Goal: Task Accomplishment & Management: Complete application form

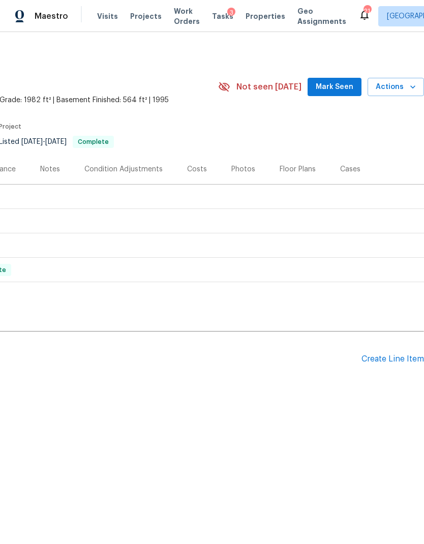
scroll to position [0, 150]
click at [383, 356] on div "Create Line Item" at bounding box center [392, 359] width 63 height 10
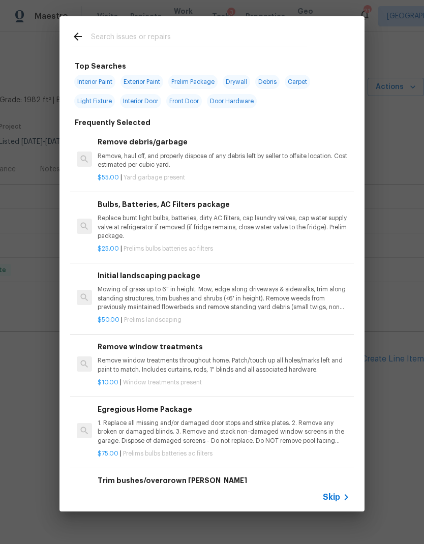
click at [338, 496] on span "Skip" at bounding box center [331, 497] width 17 height 10
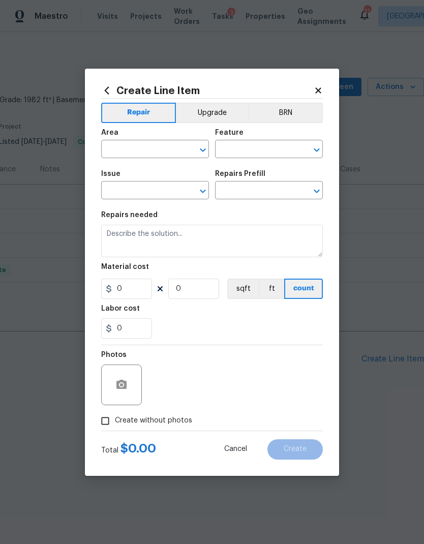
click at [145, 147] on input "text" at bounding box center [140, 150] width 79 height 16
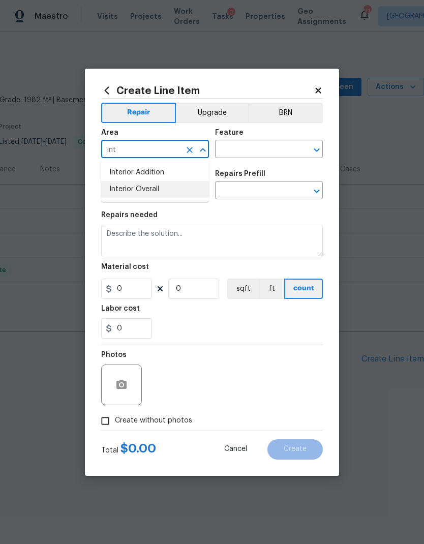
click at [149, 191] on li "Interior Overall" at bounding box center [155, 189] width 108 height 17
type input "Interior Overall"
click at [318, 152] on icon "Open" at bounding box center [317, 150] width 12 height 12
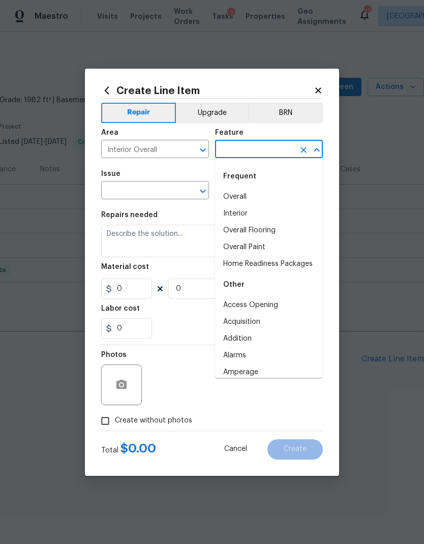
click at [245, 194] on li "Overall" at bounding box center [269, 197] width 108 height 17
type input "Overall"
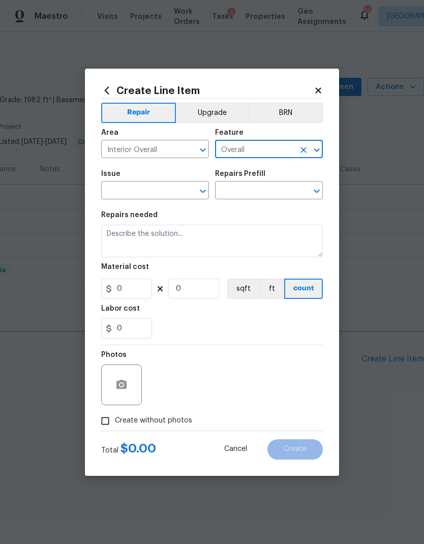
click at [148, 183] on input "text" at bounding box center [140, 191] width 79 height 16
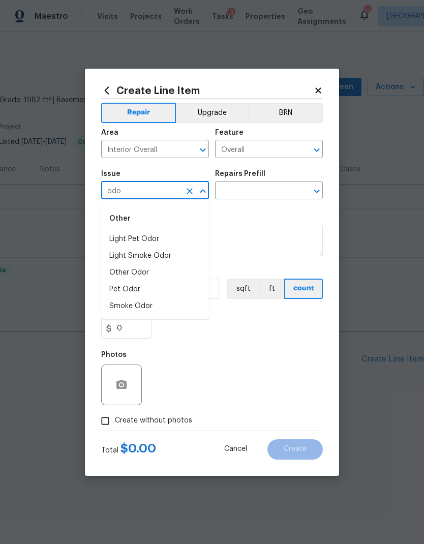
click at [147, 281] on li "Pet Odor" at bounding box center [155, 289] width 108 height 17
type input "Pet Odor"
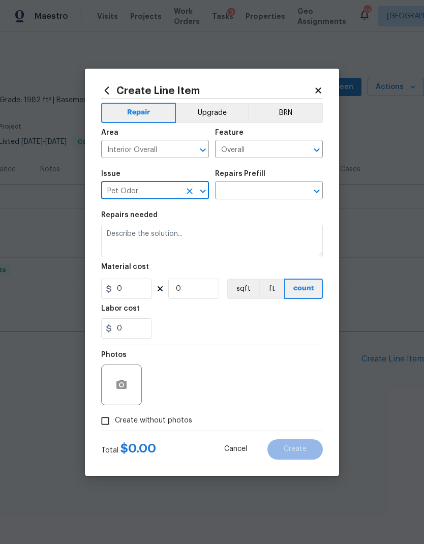
click at [318, 188] on icon "Open" at bounding box center [317, 191] width 12 height 12
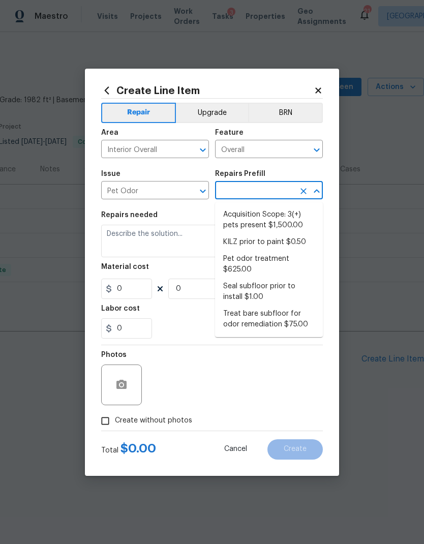
click at [275, 258] on li "Pet odor treatment $625.00" at bounding box center [269, 264] width 108 height 27
type input "Pet odor treatment $625.00"
type textarea "Complete a chlorine dioxide odor treatment for the home due to heavy odor. This…"
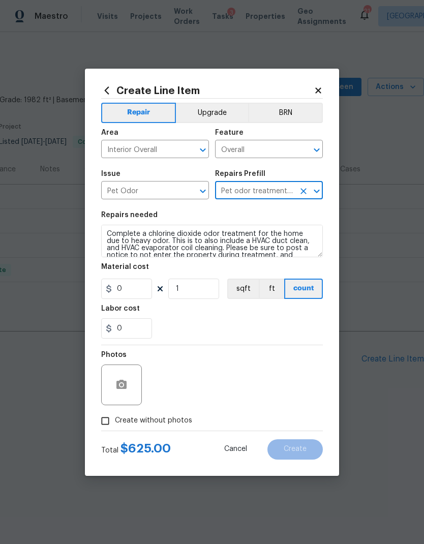
type input "1"
type input "625"
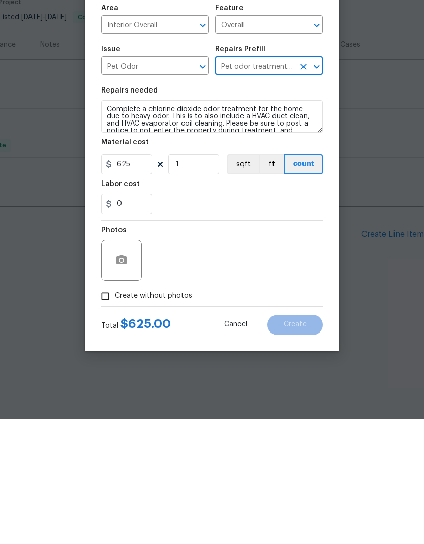
click at [172, 415] on span "Create without photos" at bounding box center [153, 420] width 77 height 11
click at [115, 411] on input "Create without photos" at bounding box center [105, 420] width 19 height 19
checkbox input "true"
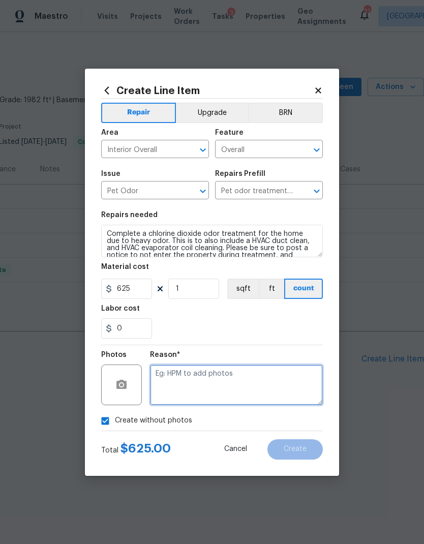
click at [256, 376] on textarea at bounding box center [236, 384] width 173 height 41
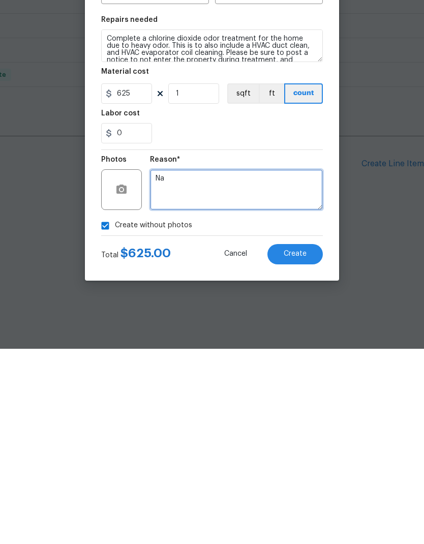
type textarea "Na"
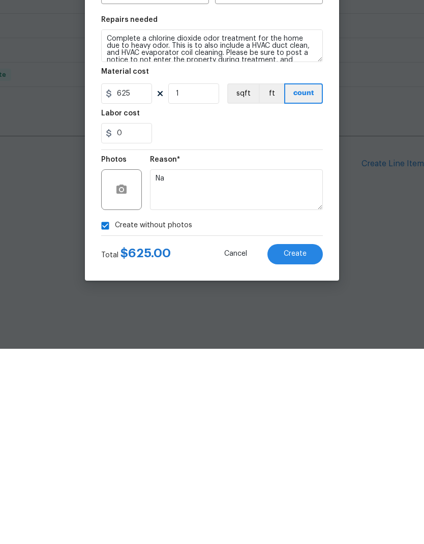
click at [295, 439] on button "Create" at bounding box center [294, 449] width 55 height 20
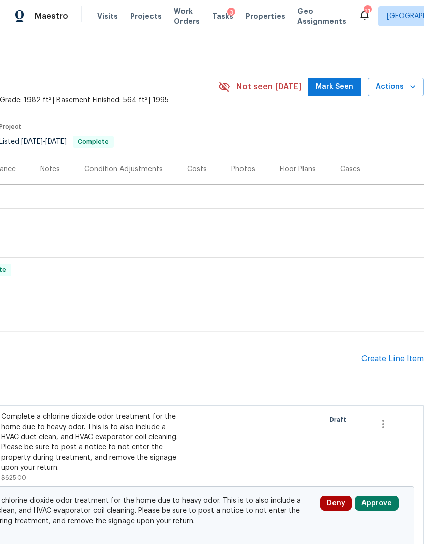
click at [402, 360] on div "Create Line Item" at bounding box center [392, 359] width 63 height 10
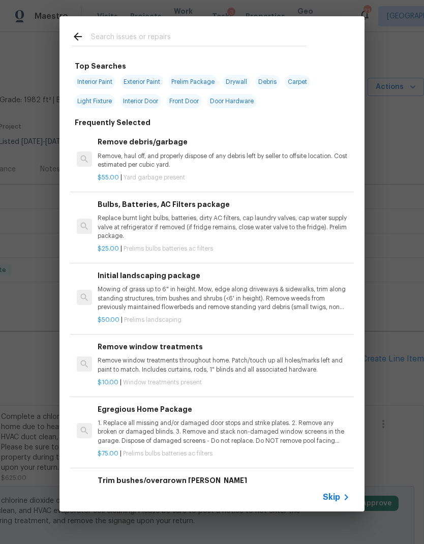
click at [332, 492] on span "Skip" at bounding box center [331, 497] width 17 height 10
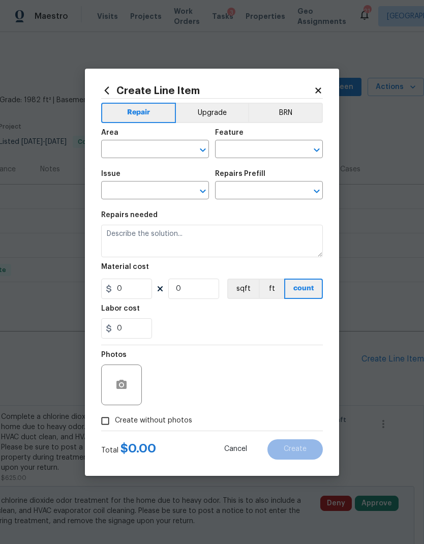
click at [148, 151] on input "text" at bounding box center [140, 150] width 79 height 16
click at [154, 173] on li "Bathroom" at bounding box center [155, 172] width 108 height 17
type input "Bathroom"
click at [259, 145] on input "text" at bounding box center [254, 150] width 79 height 16
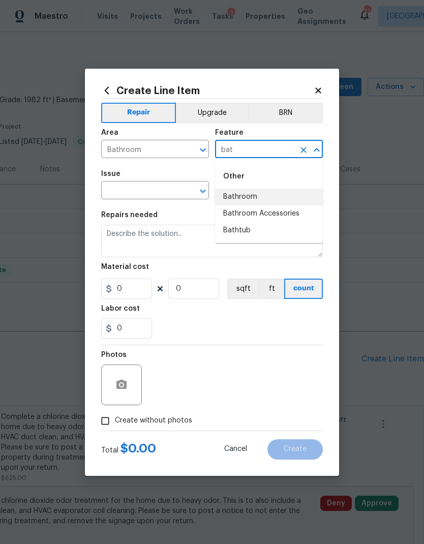
click at [253, 198] on li "Bathroom" at bounding box center [269, 197] width 108 height 17
type input "Bathroom"
click at [140, 191] on input "text" at bounding box center [140, 191] width 79 height 16
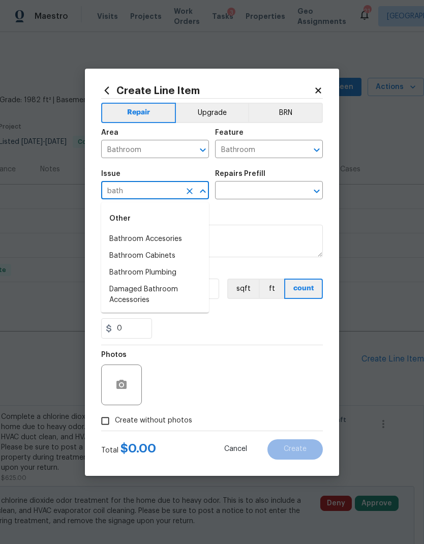
click at [160, 289] on li "Damaged Bathroom Accessories" at bounding box center [155, 294] width 108 height 27
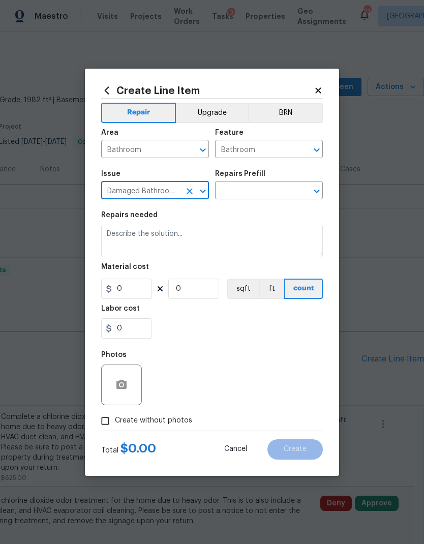
click at [315, 191] on icon "Open" at bounding box center [317, 192] width 6 height 4
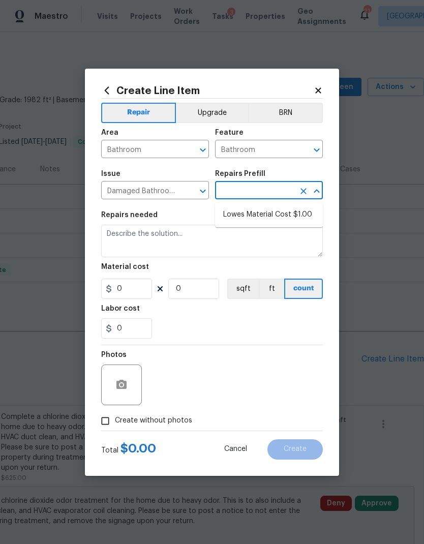
click at [205, 192] on icon "Open" at bounding box center [203, 192] width 6 height 4
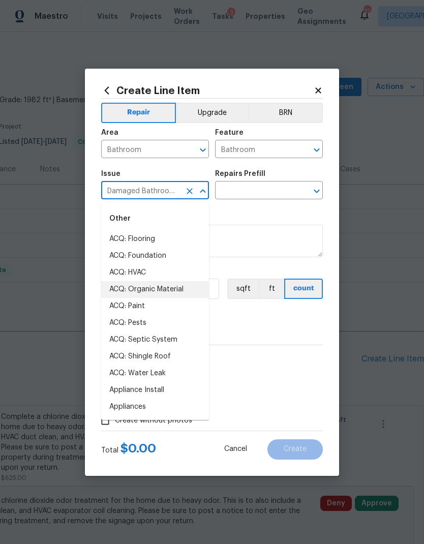
type input "b"
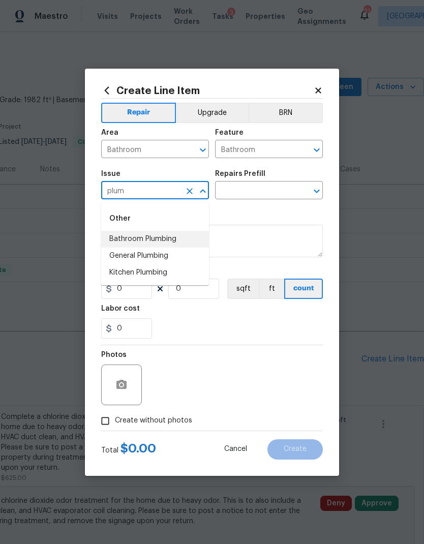
click at [172, 241] on li "Bathroom Plumbing" at bounding box center [155, 239] width 108 height 17
type input "Bathroom Plumbing"
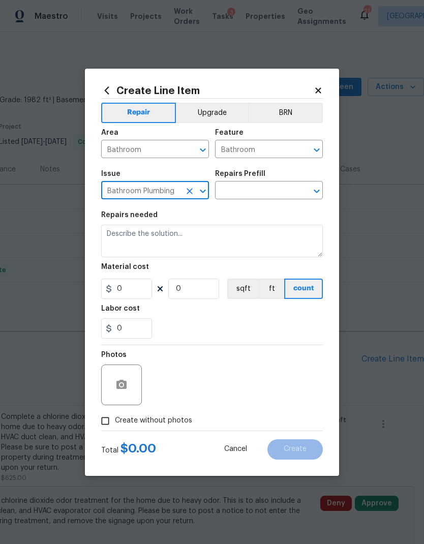
click at [313, 190] on icon "Open" at bounding box center [317, 191] width 12 height 12
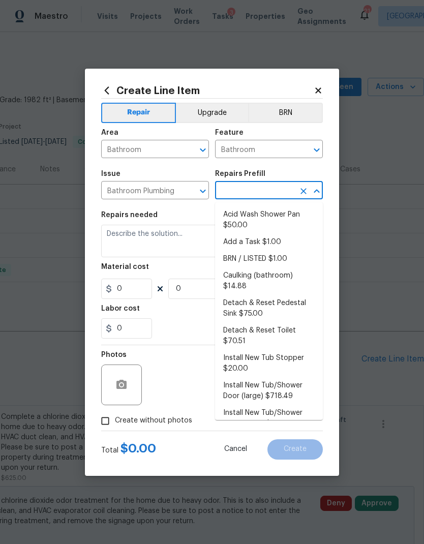
click at [269, 235] on li "Add a Task $1.00" at bounding box center [269, 242] width 108 height 17
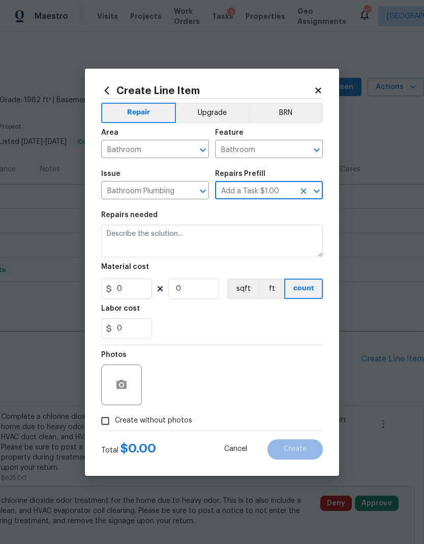
type input "Add a Task $1.00"
type input "Plumbing"
type textarea "HPM to detail"
type input "1"
type input "Add a Task $1.00"
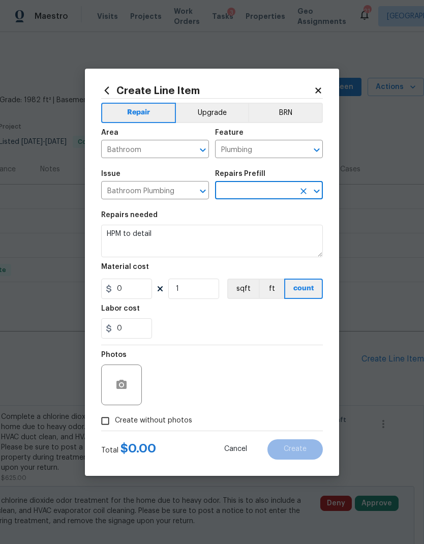
type input "1"
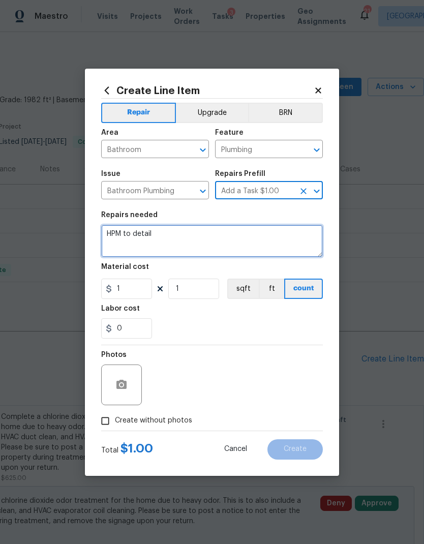
click at [153, 236] on textarea "HPM to detail" at bounding box center [212, 241] width 222 height 33
click at [128, 236] on textarea "HPM to detail" at bounding box center [212, 241] width 222 height 33
click at [132, 234] on textarea "HPM to detail" at bounding box center [212, 241] width 222 height 33
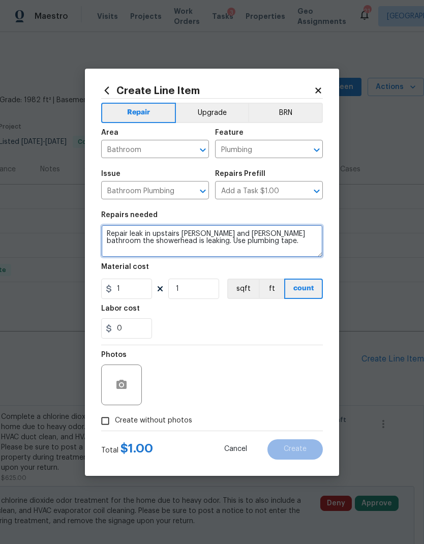
type textarea "Repair leak in upstairs [PERSON_NAME] and [PERSON_NAME] bathroom the showerhead…"
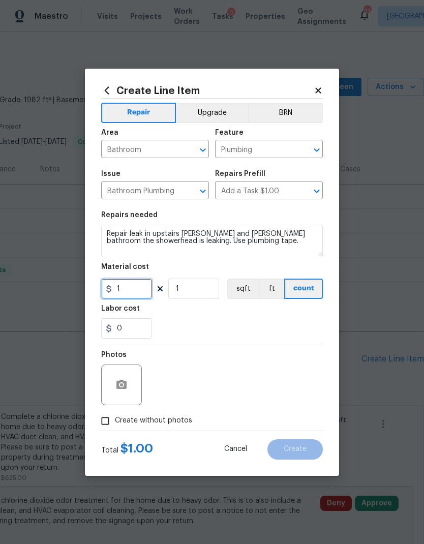
click at [126, 287] on input "1" at bounding box center [126, 289] width 51 height 20
click at [118, 289] on input "1" at bounding box center [126, 289] width 51 height 20
type input "75"
click at [213, 308] on div "Labor cost" at bounding box center [212, 311] width 222 height 13
click at [169, 419] on span "Create without photos" at bounding box center [153, 420] width 77 height 11
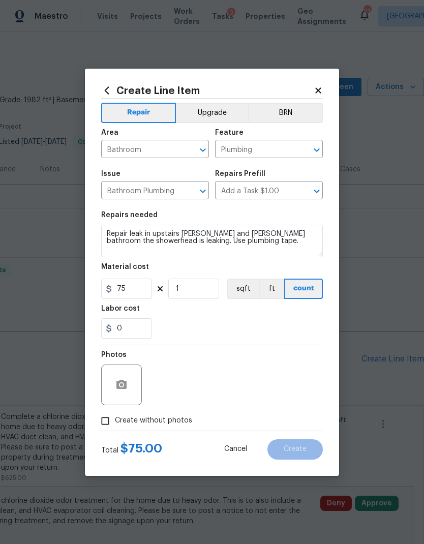
click at [115, 419] on input "Create without photos" at bounding box center [105, 420] width 19 height 19
checkbox input "true"
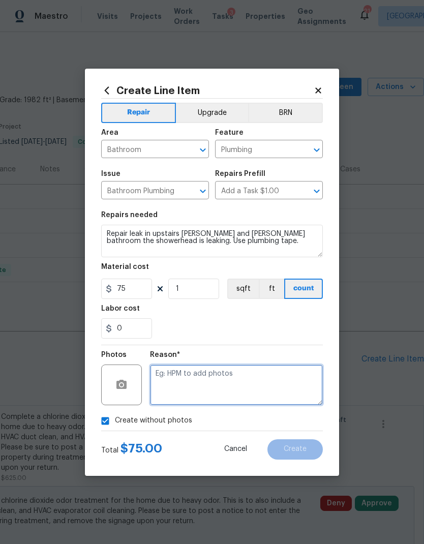
click at [229, 384] on textarea at bounding box center [236, 384] width 173 height 41
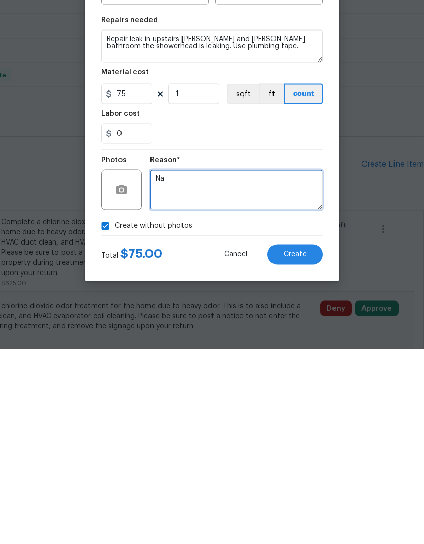
type textarea "Na"
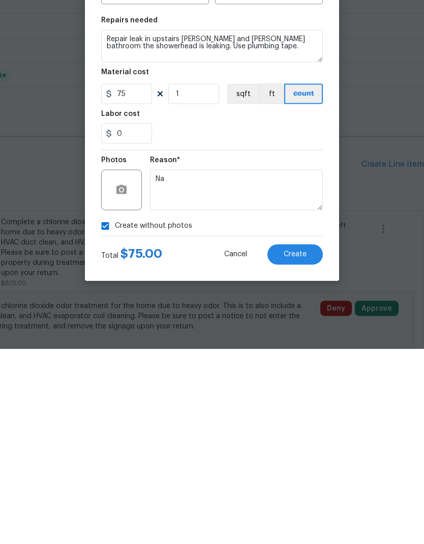
click at [297, 445] on span "Create" at bounding box center [295, 449] width 23 height 8
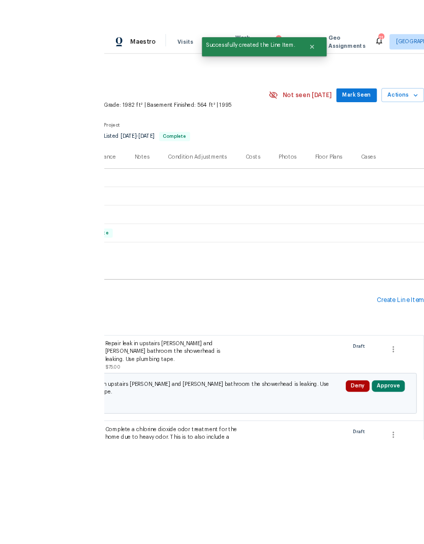
scroll to position [41, 0]
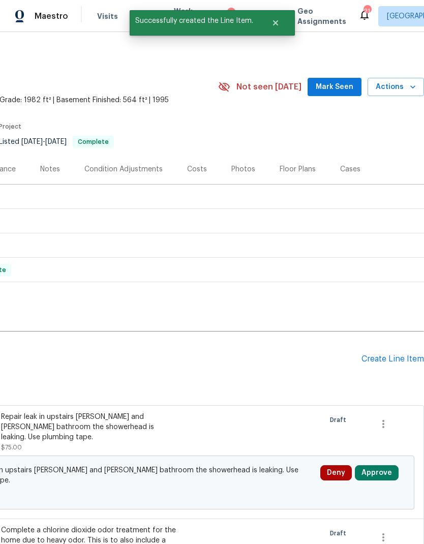
click at [383, 465] on button "Approve" at bounding box center [377, 472] width 44 height 15
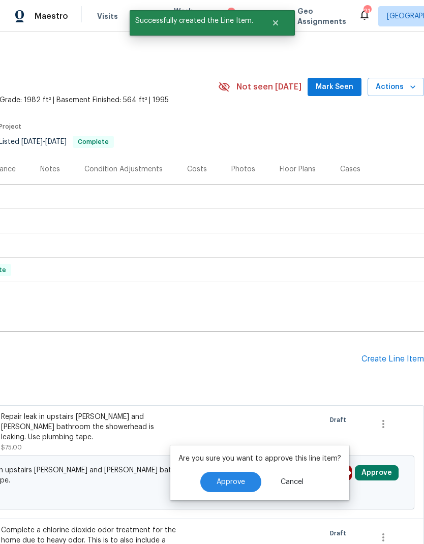
click at [241, 478] on span "Approve" at bounding box center [231, 482] width 28 height 8
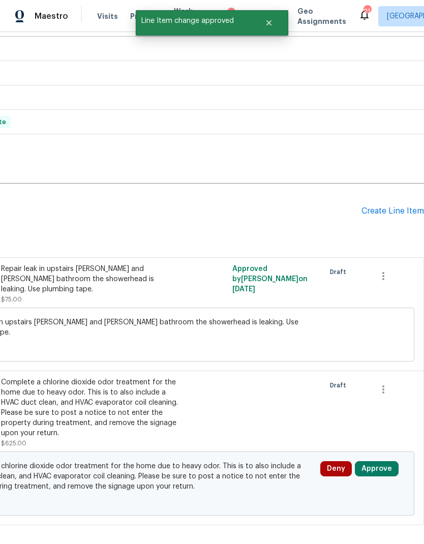
scroll to position [148, 150]
click at [378, 461] on button "Approve" at bounding box center [377, 468] width 44 height 15
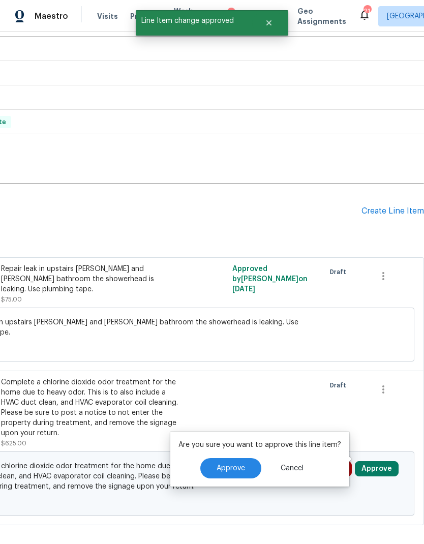
click at [236, 458] on button "Approve" at bounding box center [230, 468] width 61 height 20
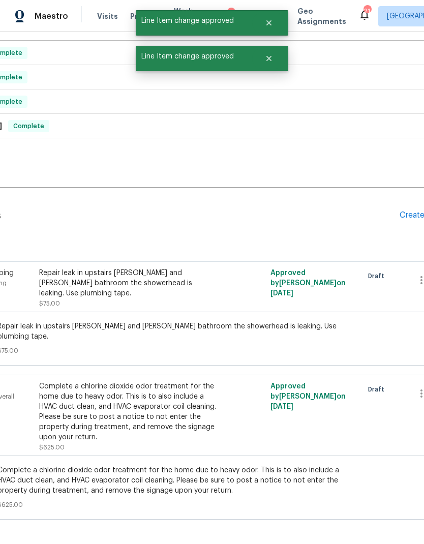
scroll to position [144, 138]
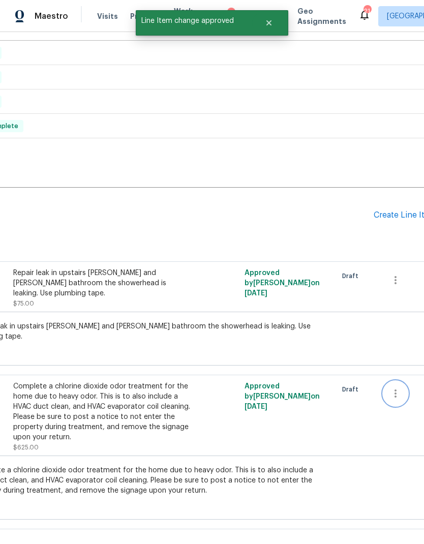
click at [398, 387] on icon "button" at bounding box center [395, 393] width 12 height 12
click at [360, 391] on div at bounding box center [212, 272] width 424 height 544
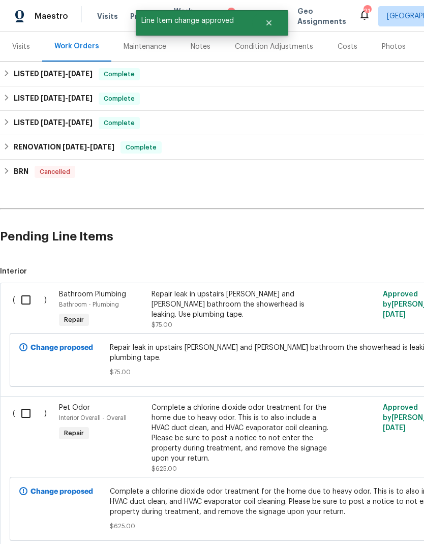
scroll to position [121, 0]
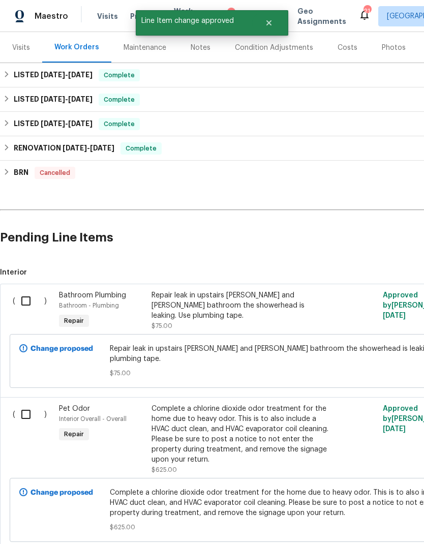
click at [40, 404] on input "checkbox" at bounding box center [29, 414] width 29 height 21
checkbox input "true"
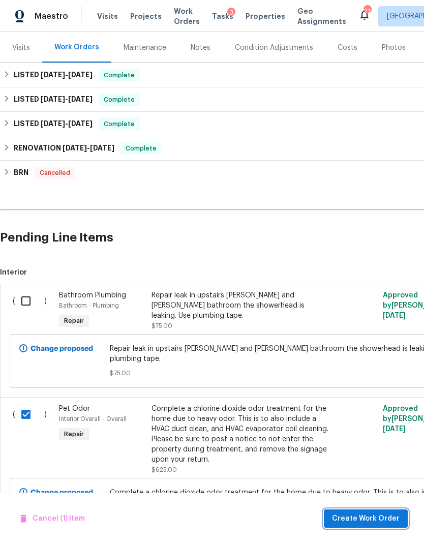
click at [378, 514] on span "Create Work Order" at bounding box center [366, 518] width 68 height 13
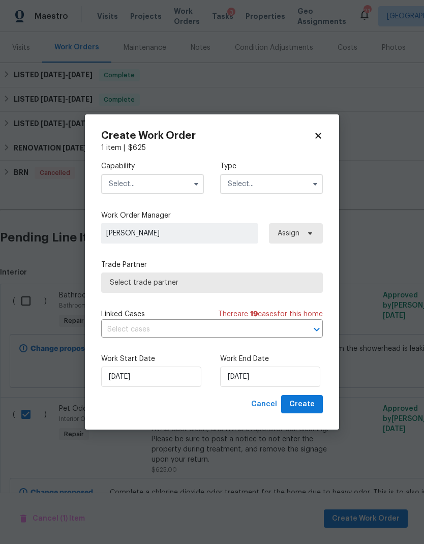
click at [179, 190] on input "text" at bounding box center [152, 184] width 103 height 20
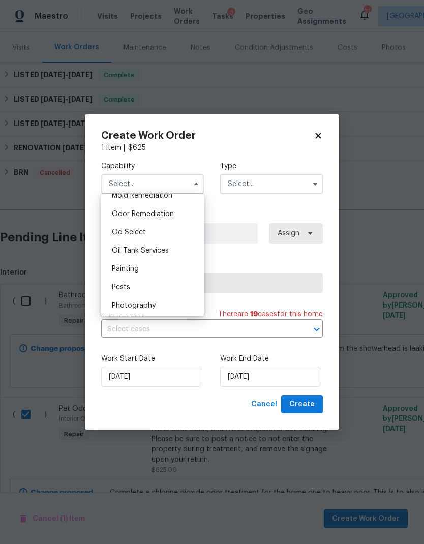
scroll to position [789, 0]
click at [172, 215] on span "Odor Remediation" at bounding box center [143, 215] width 62 height 7
type input "Odor Remediation"
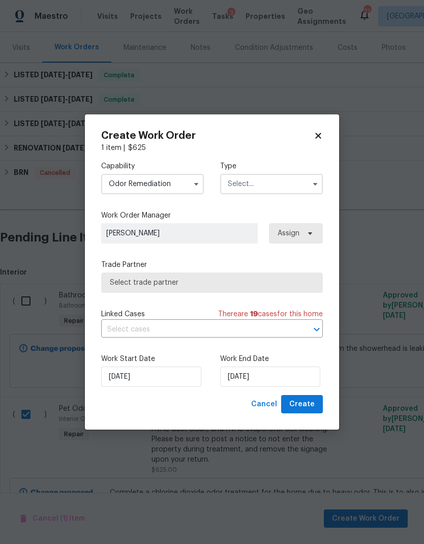
click at [252, 184] on input "text" at bounding box center [271, 184] width 103 height 20
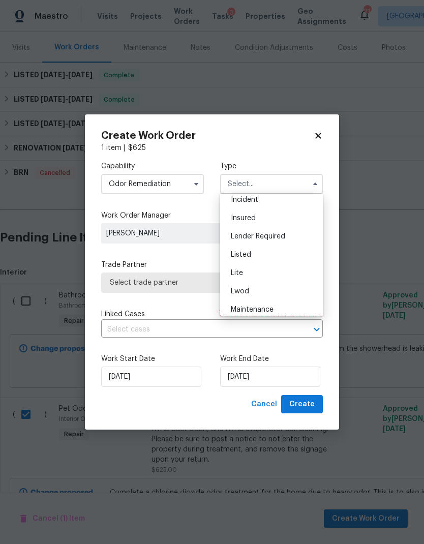
scroll to position [60, 0]
click at [283, 261] on div "Listed" at bounding box center [272, 255] width 98 height 18
type input "Listed"
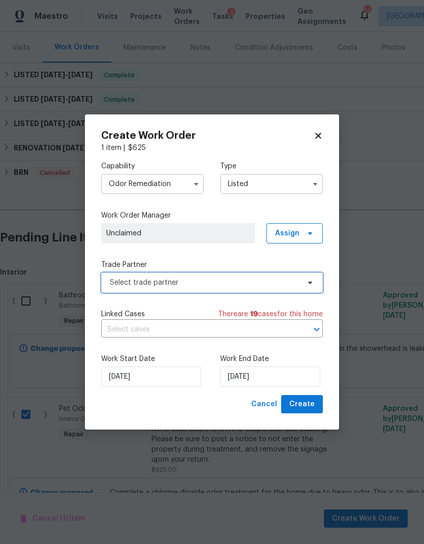
click at [252, 282] on span "Select trade partner" at bounding box center [205, 283] width 190 height 10
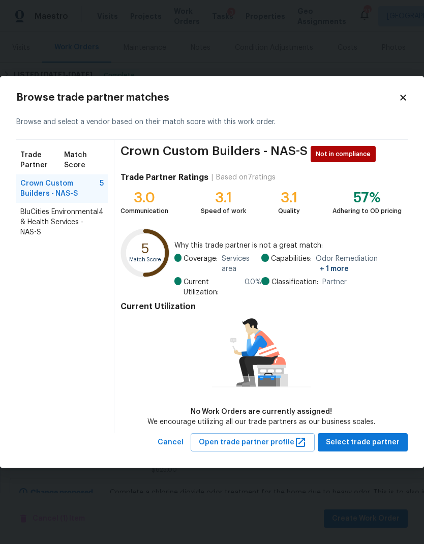
click at [52, 214] on span "BluCities Environmental & Health Services - NAS-S" at bounding box center [59, 222] width 78 height 30
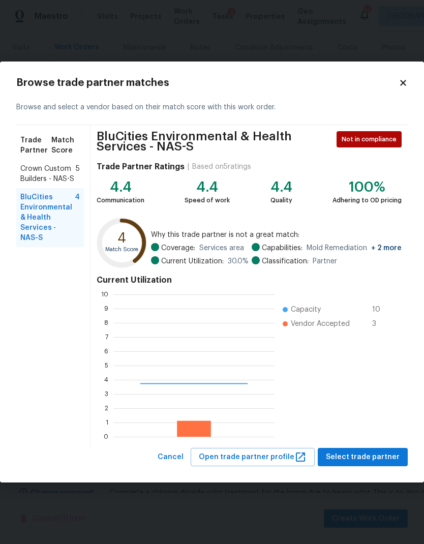
scroll to position [142, 161]
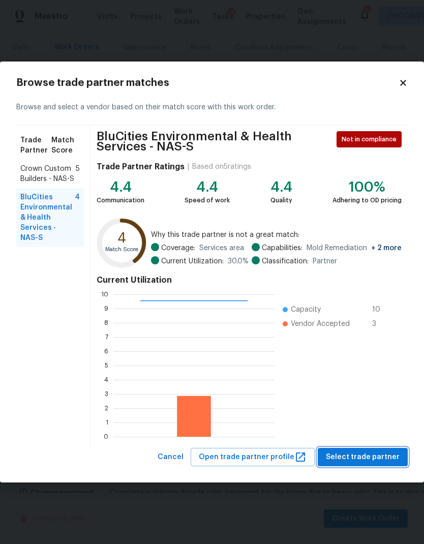
click at [373, 449] on button "Select trade partner" at bounding box center [363, 457] width 90 height 19
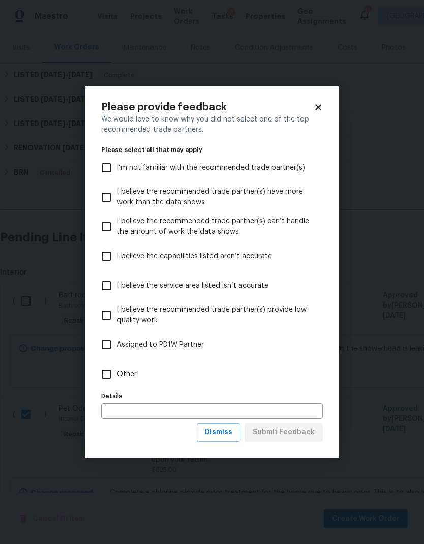
click at [125, 375] on span "Other" at bounding box center [127, 374] width 20 height 11
click at [117, 375] on input "Other" at bounding box center [106, 373] width 21 height 21
checkbox input "true"
click at [292, 431] on span "Submit Feedback" at bounding box center [284, 432] width 62 height 13
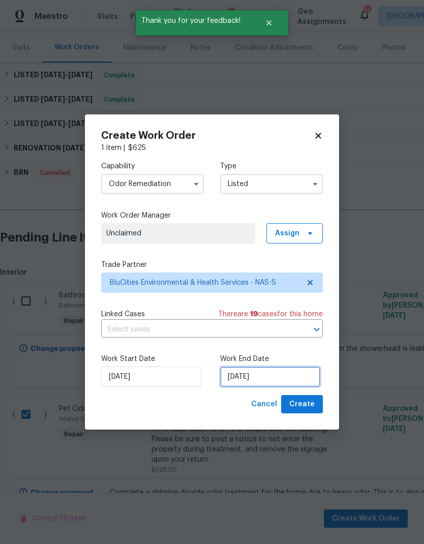
click at [281, 376] on input "[DATE]" at bounding box center [270, 376] width 100 height 20
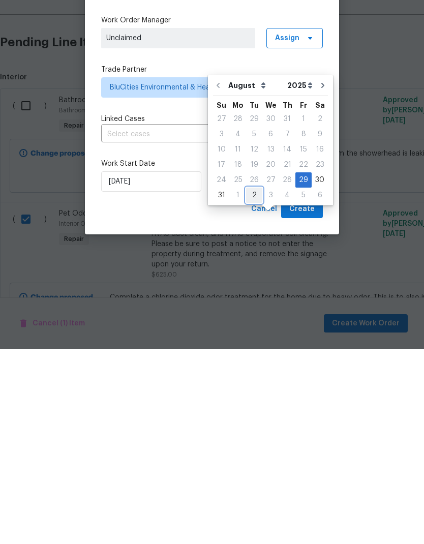
click at [249, 383] on div "2" at bounding box center [254, 390] width 16 height 14
type input "[DATE]"
select select "8"
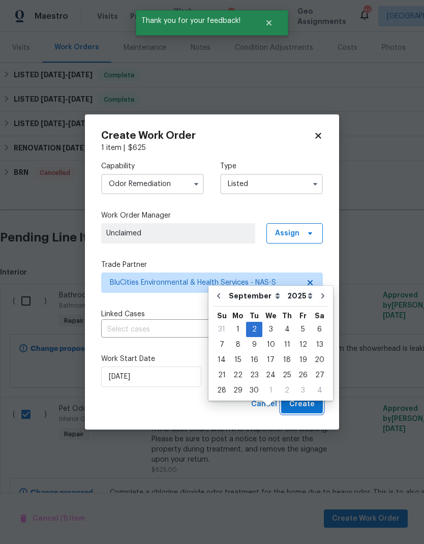
click at [305, 405] on span "Create" at bounding box center [301, 404] width 25 height 13
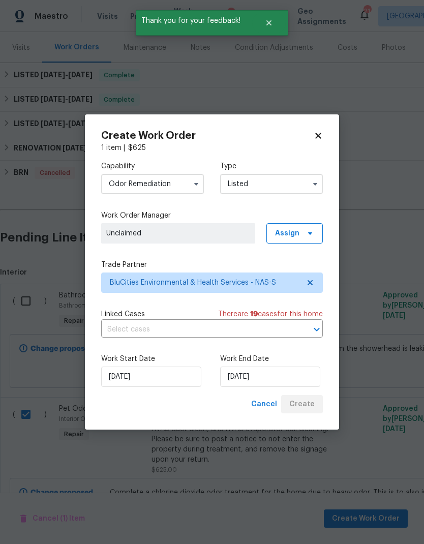
checkbox input "false"
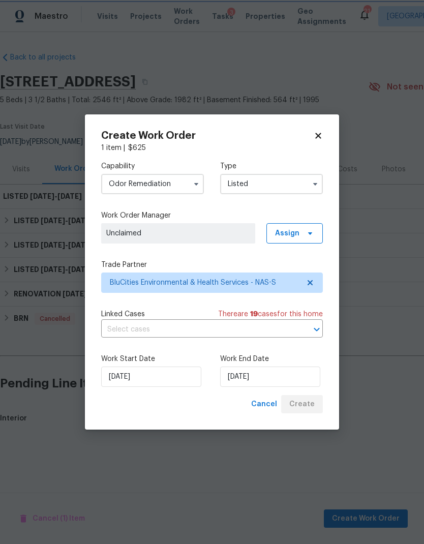
scroll to position [0, 0]
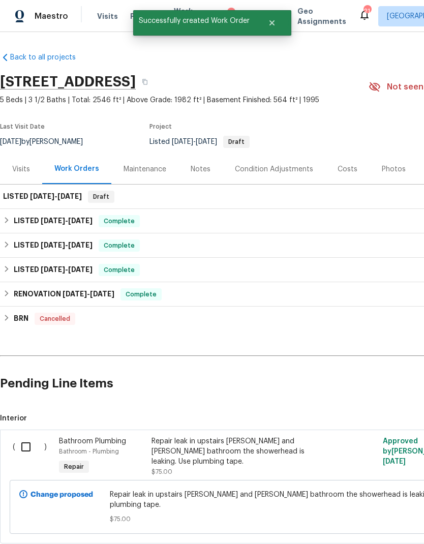
click at [25, 445] on input "checkbox" at bounding box center [29, 446] width 29 height 21
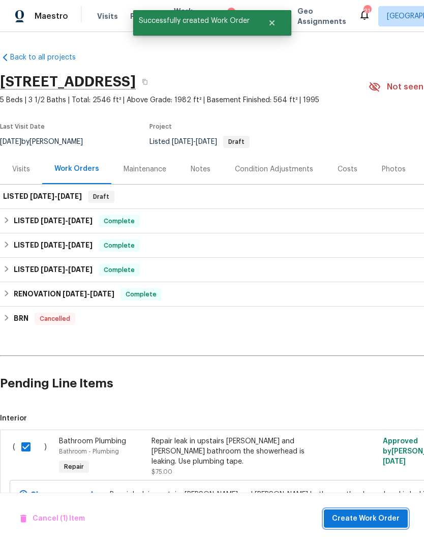
click at [379, 519] on span "Create Work Order" at bounding box center [366, 518] width 68 height 13
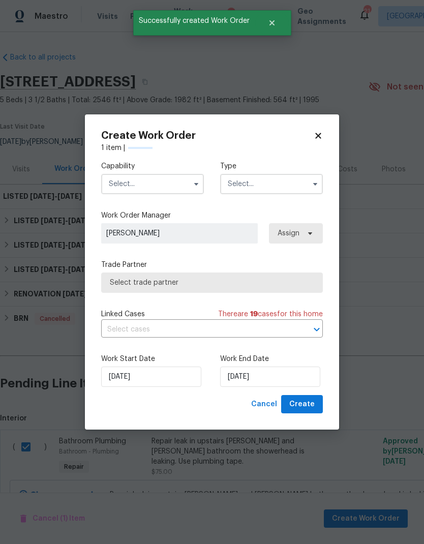
checkbox input "false"
click at [182, 181] on input "text" at bounding box center [152, 184] width 103 height 20
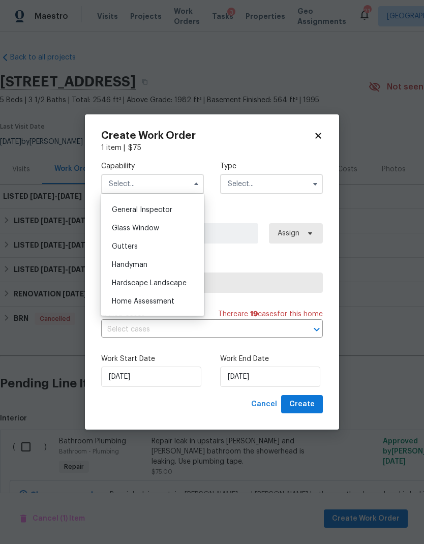
scroll to position [478, 0]
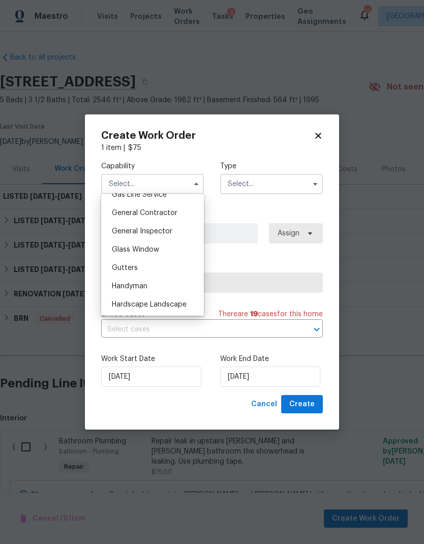
click at [170, 212] on span "General Contractor" at bounding box center [145, 212] width 66 height 7
type input "General Contractor"
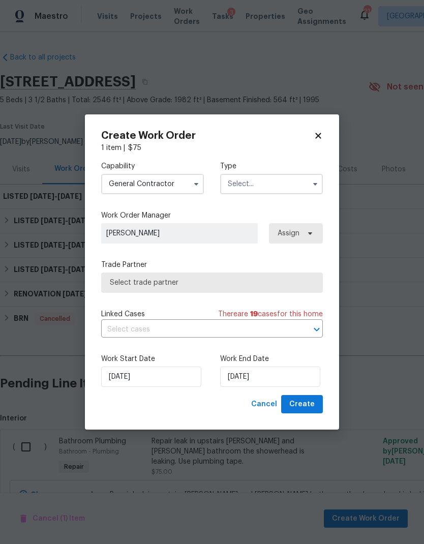
click at [265, 184] on input "text" at bounding box center [271, 184] width 103 height 20
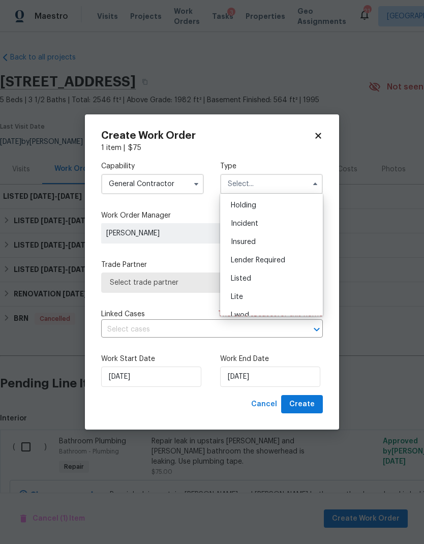
scroll to position [52, 0]
click at [263, 262] on div "Listed" at bounding box center [272, 263] width 98 height 18
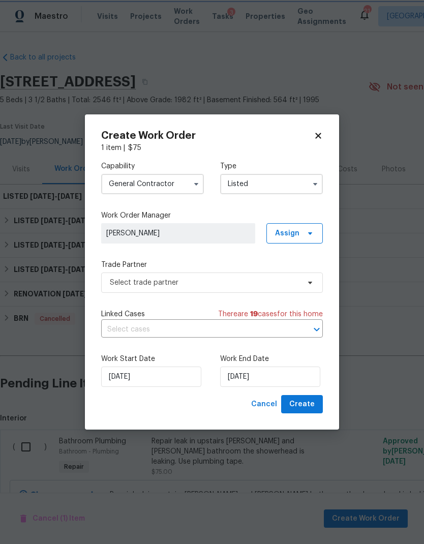
type input "Listed"
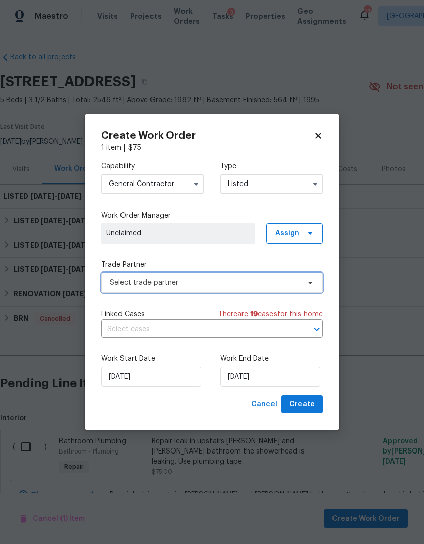
click at [269, 278] on span "Select trade partner" at bounding box center [205, 283] width 190 height 10
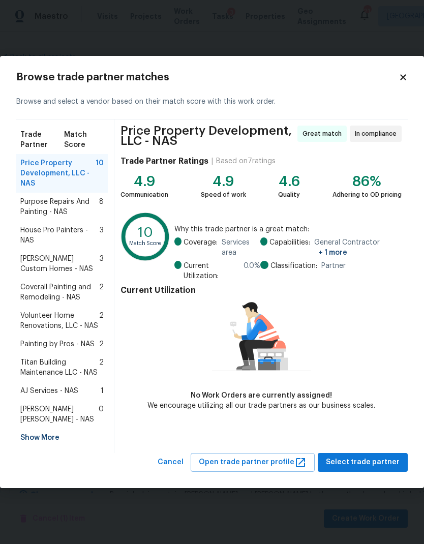
click at [78, 207] on span "Purpose Repairs And Painting - NAS" at bounding box center [59, 207] width 79 height 20
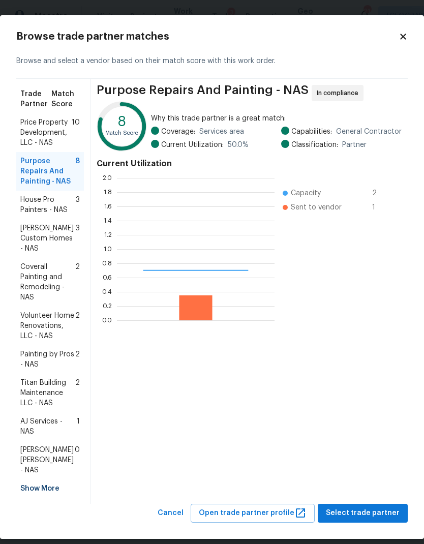
scroll to position [142, 158]
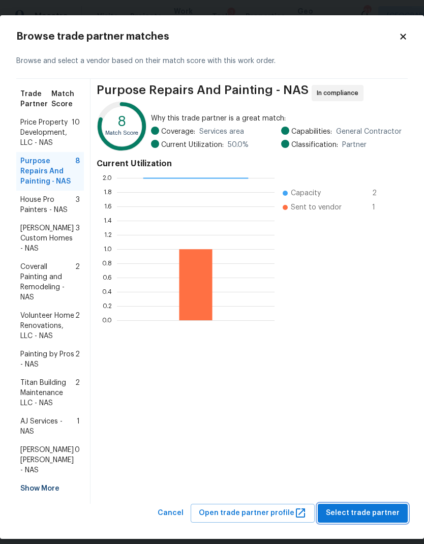
click at [369, 507] on span "Select trade partner" at bounding box center [363, 513] width 74 height 13
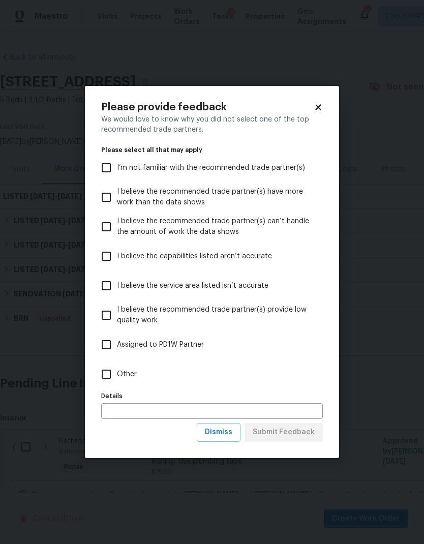
click at [111, 376] on input "Other" at bounding box center [106, 373] width 21 height 21
checkbox input "true"
click at [292, 435] on span "Submit Feedback" at bounding box center [284, 432] width 62 height 13
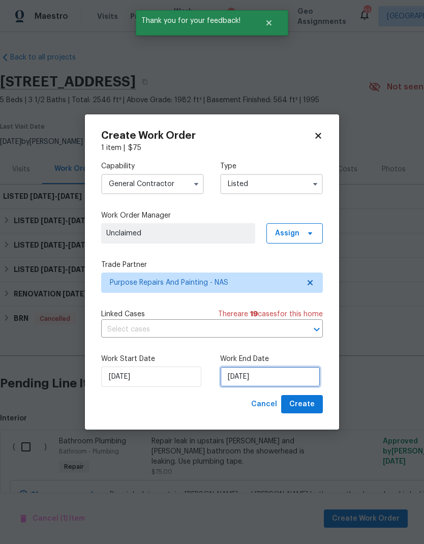
click at [284, 382] on input "[DATE]" at bounding box center [270, 376] width 100 height 20
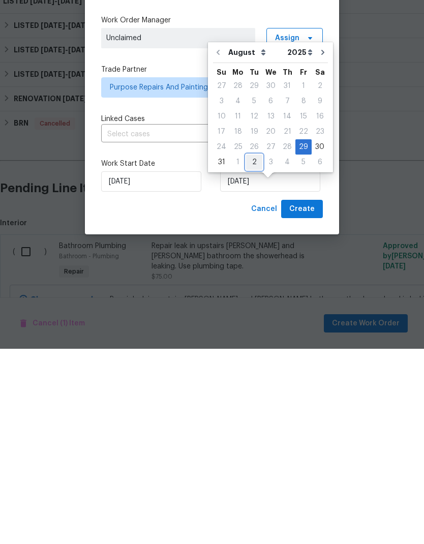
click at [246, 350] on div "2" at bounding box center [254, 357] width 16 height 14
type input "[DATE]"
select select "8"
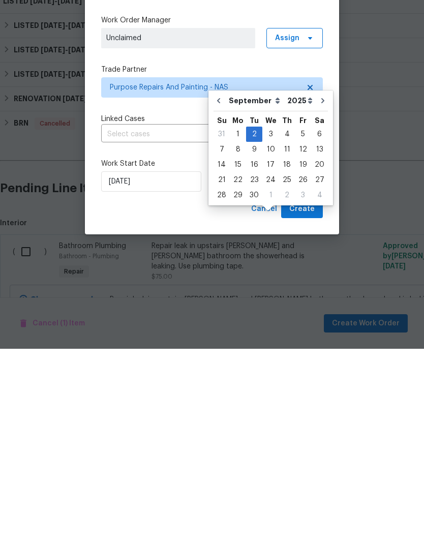
scroll to position [41, 0]
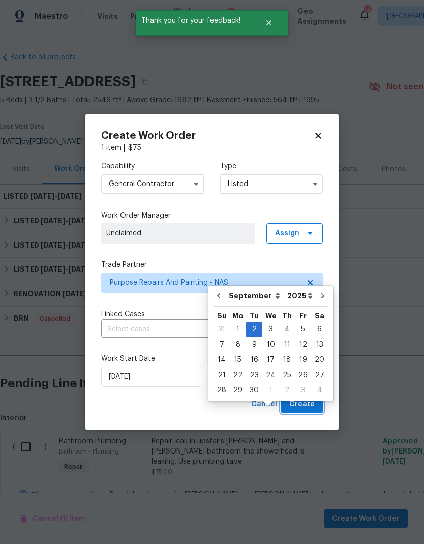
click at [303, 397] on button "Create" at bounding box center [302, 404] width 42 height 19
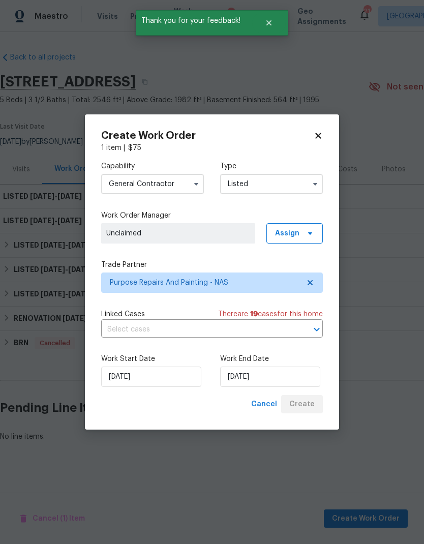
scroll to position [0, 0]
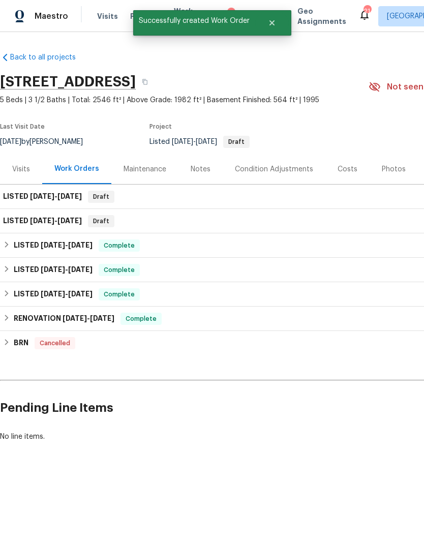
click at [198, 169] on div "Notes" at bounding box center [201, 169] width 20 height 10
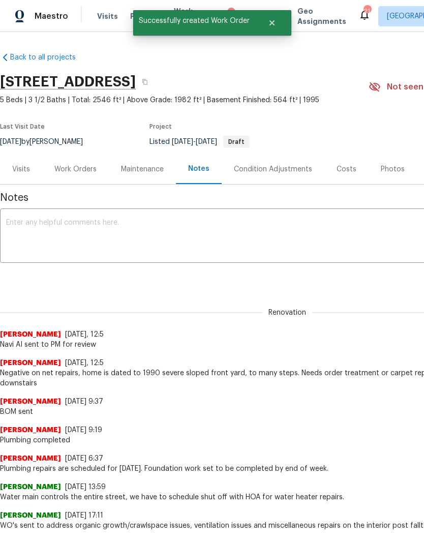
click at [86, 168] on div "Work Orders" at bounding box center [75, 169] width 42 height 10
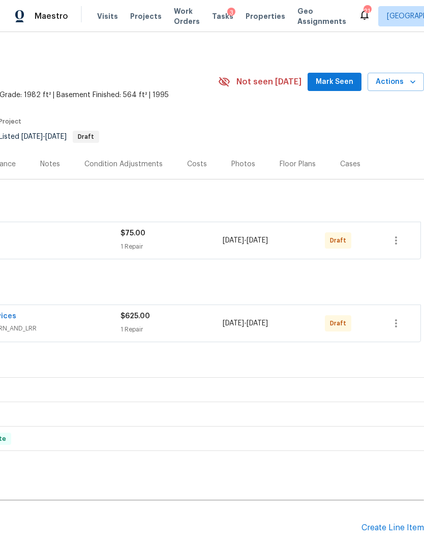
scroll to position [5, 150]
click at [398, 239] on icon "button" at bounding box center [396, 241] width 12 height 12
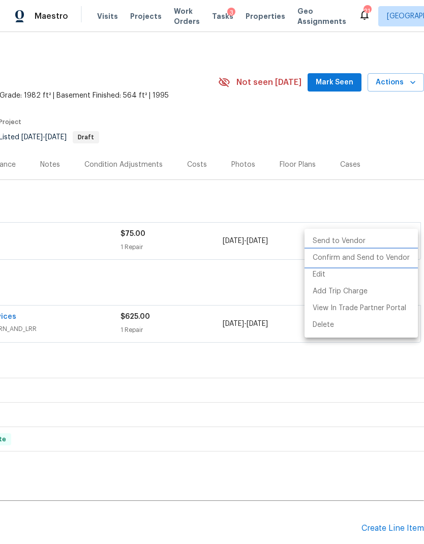
click at [392, 257] on li "Confirm and Send to Vendor" at bounding box center [360, 258] width 113 height 17
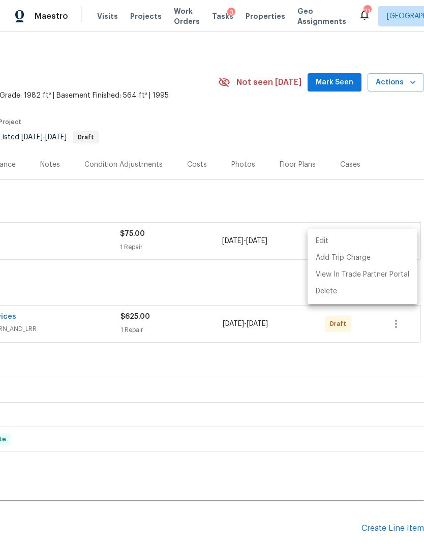
click at [362, 396] on div at bounding box center [212, 272] width 424 height 544
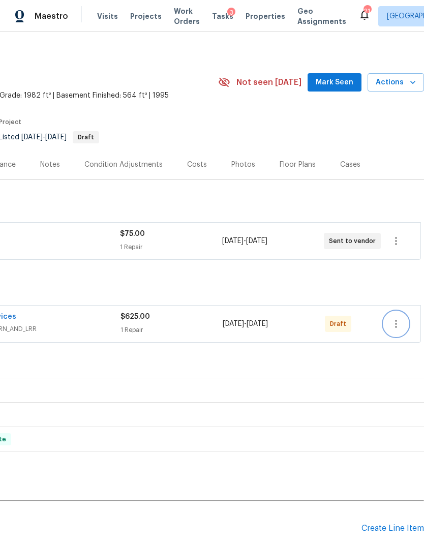
click at [396, 323] on icon "button" at bounding box center [396, 324] width 2 height 8
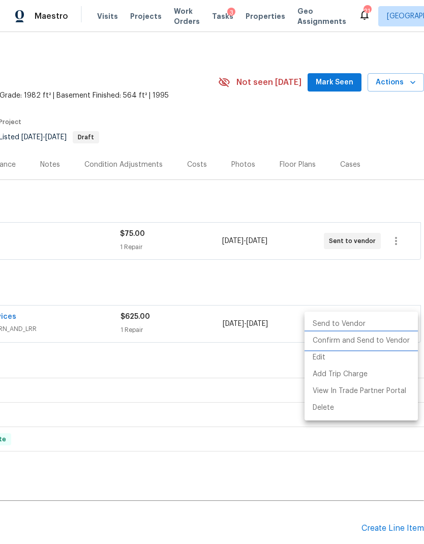
click at [379, 335] on li "Confirm and Send to Vendor" at bounding box center [360, 340] width 113 height 17
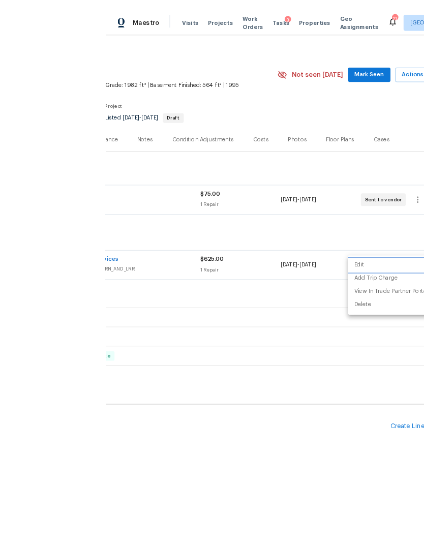
scroll to position [41, 0]
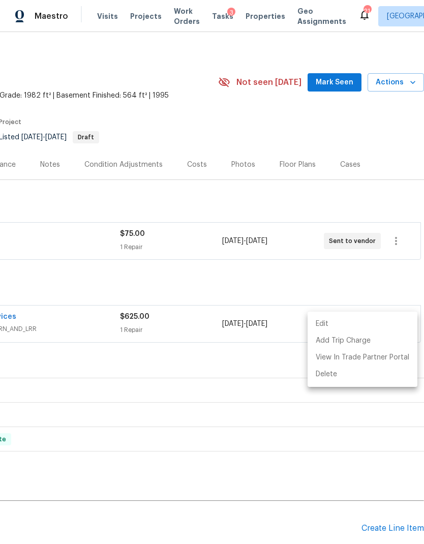
click at [136, 320] on div at bounding box center [212, 272] width 424 height 544
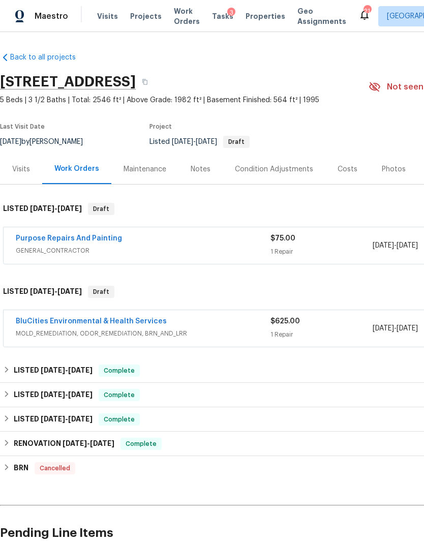
scroll to position [0, 0]
click at [139, 318] on link "BluCities Environmental & Health Services" at bounding box center [91, 321] width 151 height 7
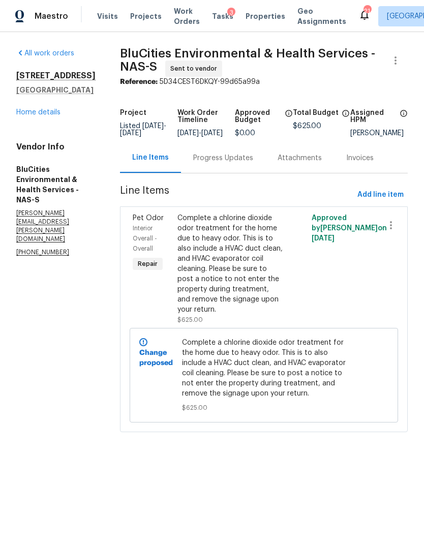
click at [225, 163] on div "Progress Updates" at bounding box center [223, 158] width 60 height 10
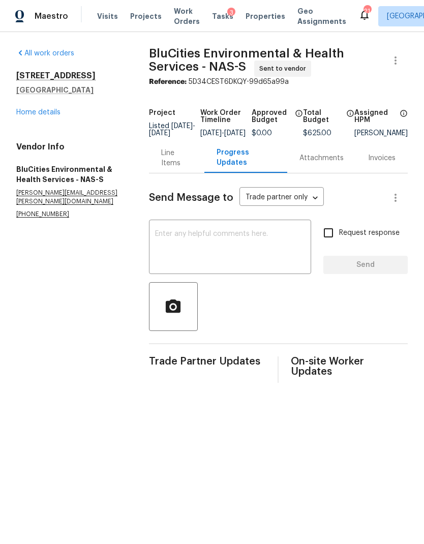
click at [236, 257] on textarea at bounding box center [230, 248] width 150 height 36
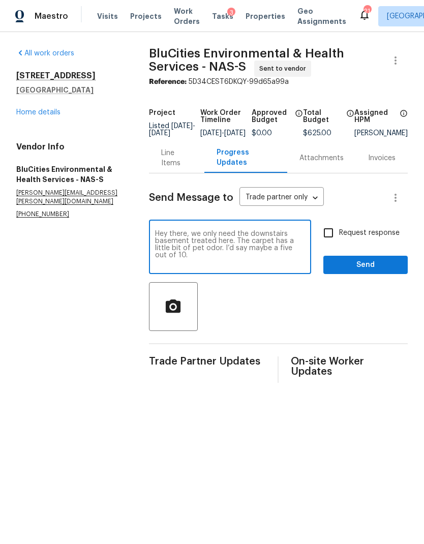
type textarea "Hey there, we only need the downstairs basement treated here. The carpet has a …"
click at [331, 241] on input "Request response" at bounding box center [328, 232] width 21 height 21
checkbox input "true"
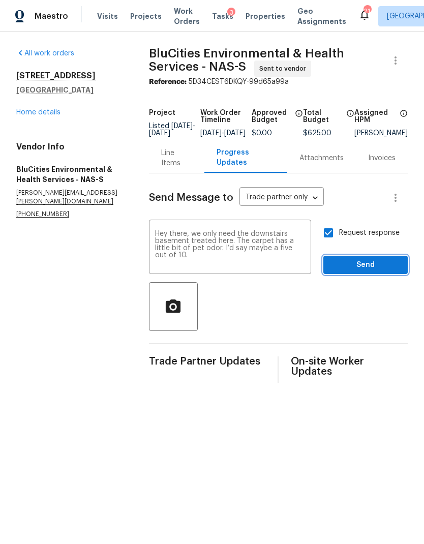
click at [381, 271] on span "Send" at bounding box center [365, 265] width 68 height 13
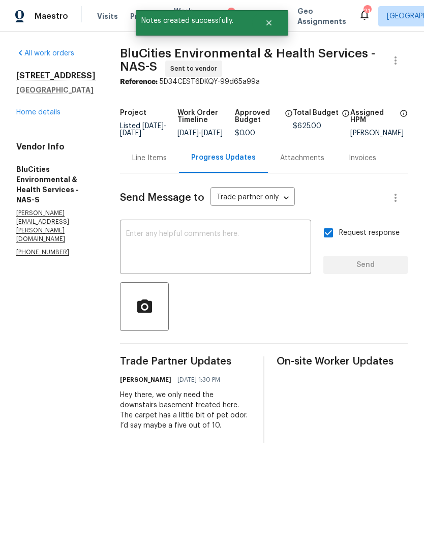
click at [34, 114] on link "Home details" at bounding box center [38, 112] width 44 height 7
